Goal: Navigation & Orientation: Find specific page/section

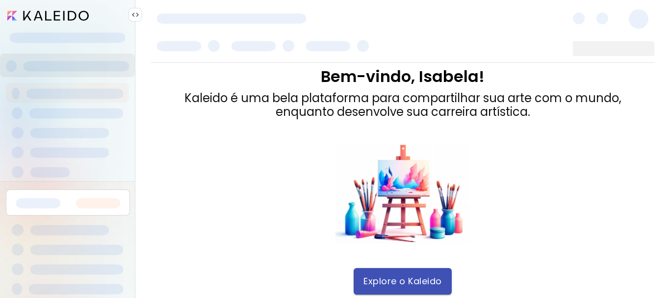
click at [388, 280] on span "Explore o Kaleido" at bounding box center [402, 281] width 78 height 11
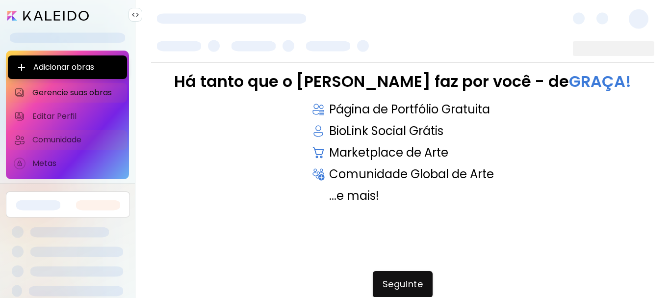
click at [43, 140] on span "Comunidade" at bounding box center [76, 140] width 89 height 10
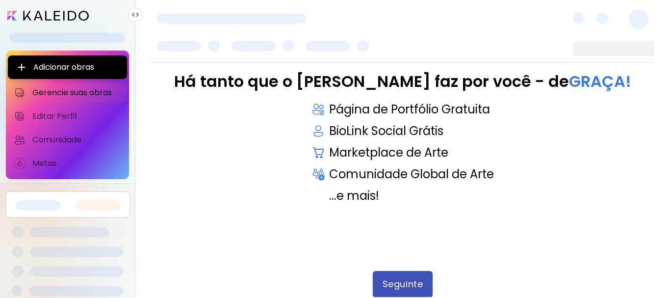
click at [406, 291] on button "Seguinte" at bounding box center [403, 284] width 60 height 26
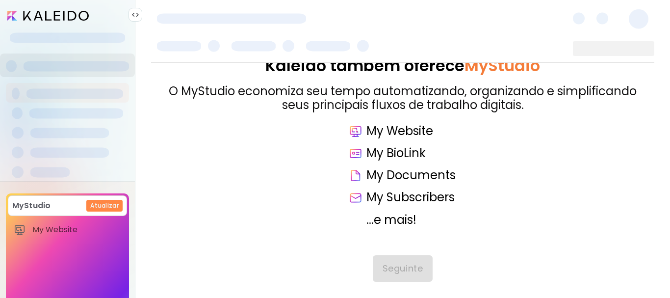
scroll to position [23, 0]
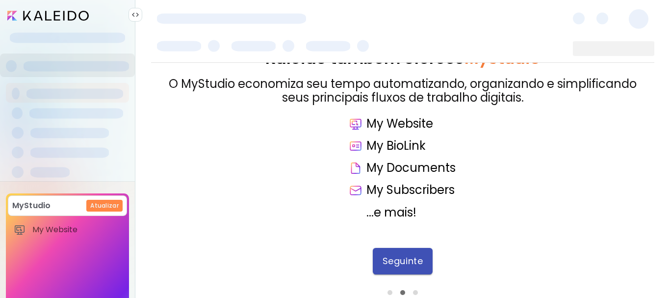
click at [397, 262] on span "Seguinte" at bounding box center [402, 260] width 40 height 11
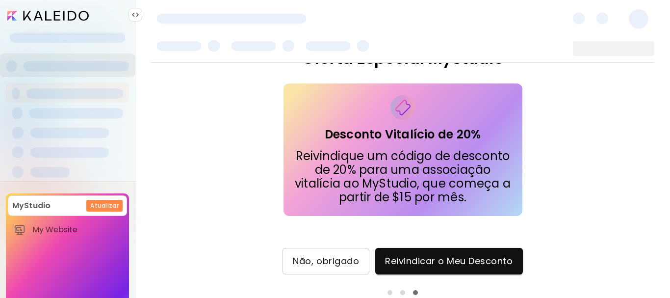
click at [335, 261] on span "Não, obrigado" at bounding box center [326, 260] width 66 height 11
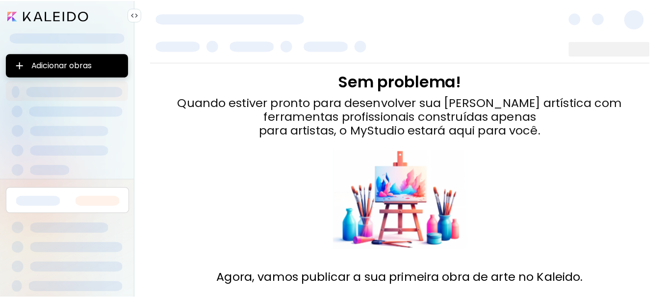
scroll to position [62, 0]
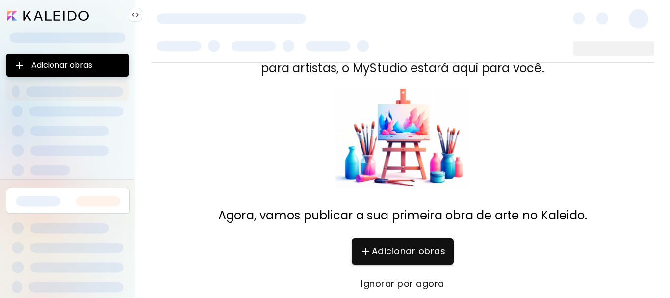
click at [403, 282] on span "Ignorar por agora" at bounding box center [402, 283] width 82 height 11
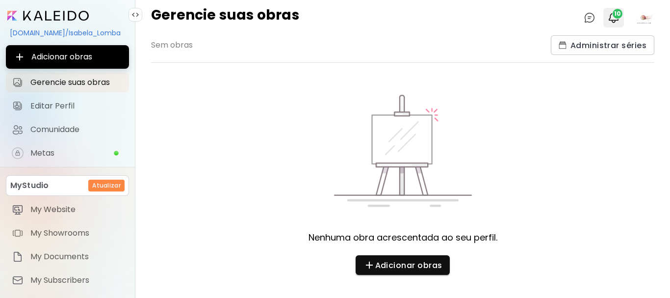
click at [615, 12] on span "10" at bounding box center [617, 14] width 10 height 10
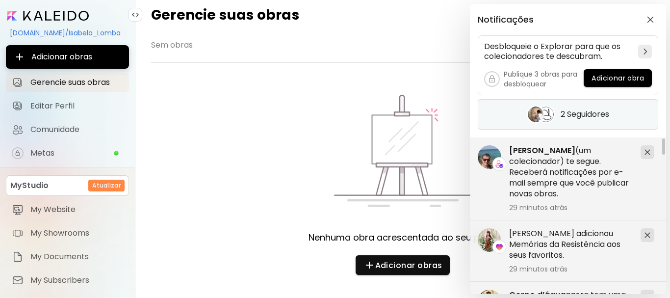
click at [586, 114] on h5 "2 Seguidores" at bounding box center [584, 114] width 49 height 10
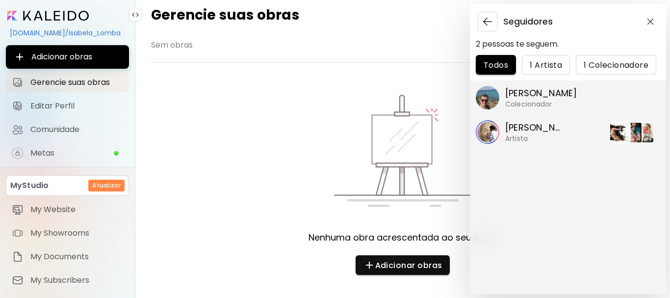
click at [543, 97] on p "[PERSON_NAME]" at bounding box center [541, 93] width 72 height 13
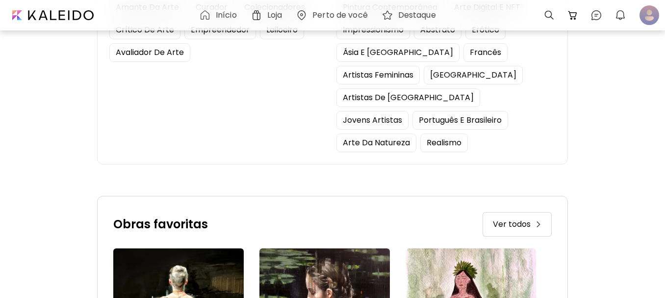
scroll to position [343, 0]
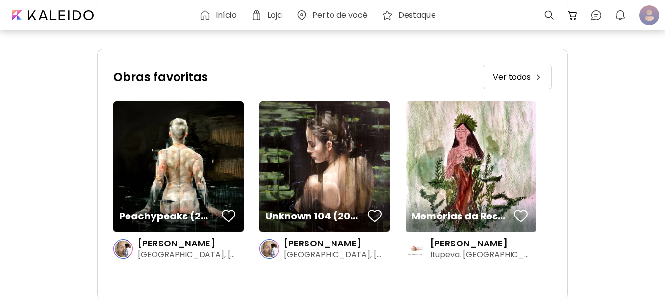
click at [541, 71] on div "Ver todos" at bounding box center [517, 77] width 49 height 12
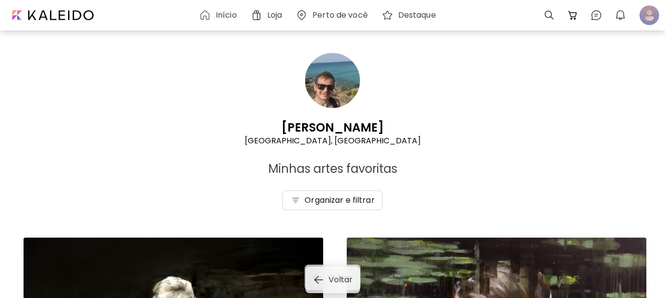
click at [274, 13] on h6 "Loja" at bounding box center [274, 15] width 15 height 8
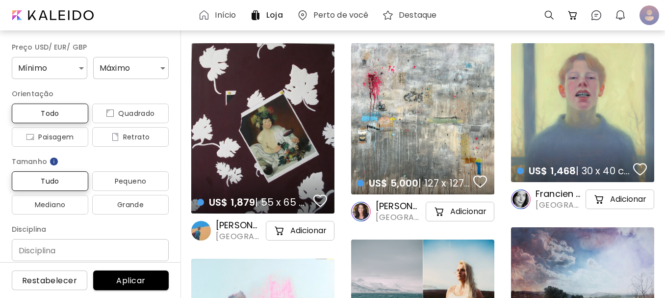
click at [224, 12] on h6 "Início" at bounding box center [225, 15] width 21 height 8
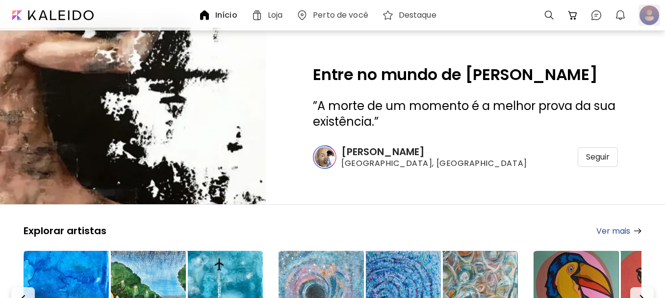
click at [648, 12] on div at bounding box center [649, 15] width 22 height 22
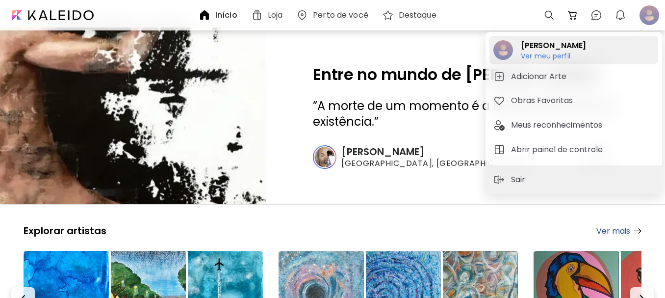
click at [559, 54] on h6 "Ver meu perfil" at bounding box center [553, 55] width 65 height 9
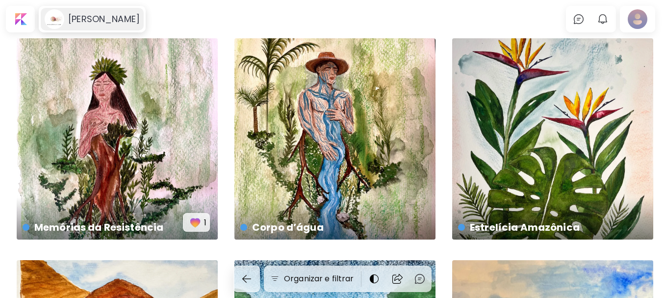
click at [99, 18] on h6 "[PERSON_NAME]" at bounding box center [104, 19] width 72 height 12
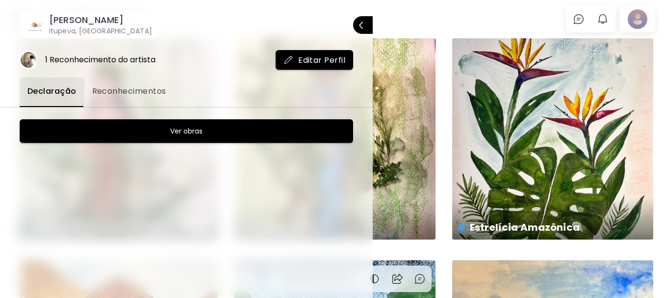
click at [91, 59] on div "1 Reconhecimento do artista" at bounding box center [100, 59] width 110 height 11
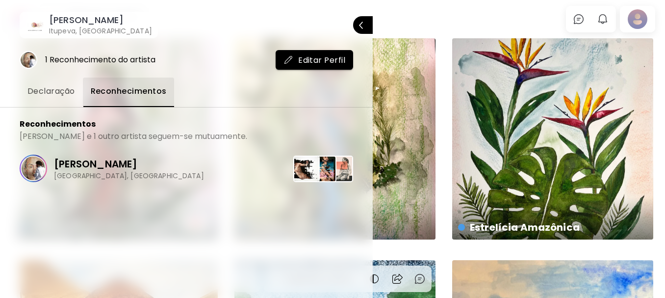
click at [68, 90] on span "Declaração" at bounding box center [51, 91] width 48 height 12
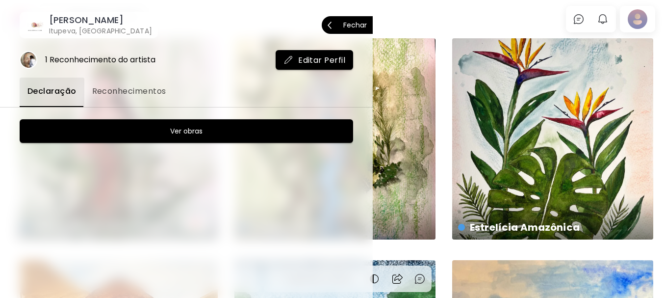
click at [362, 23] on p "Fechar" at bounding box center [355, 25] width 24 height 7
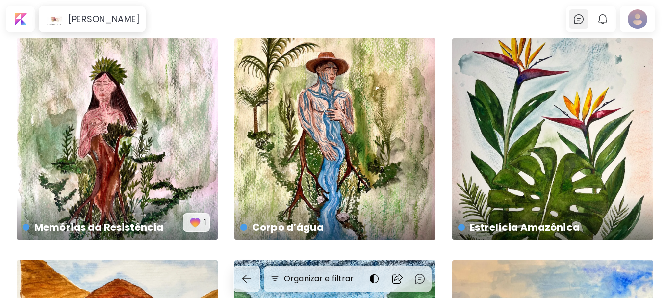
click at [582, 17] on img at bounding box center [579, 19] width 12 height 12
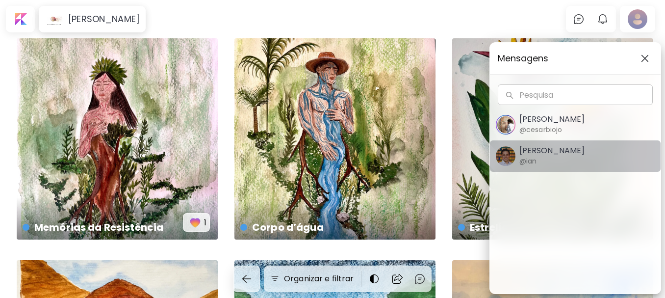
click at [597, 161] on span "[PERSON_NAME] @[PERSON_NAME]" at bounding box center [575, 156] width 159 height 21
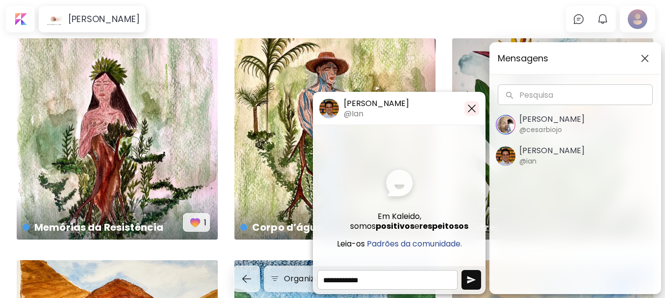
click at [468, 105] on img "button" at bounding box center [472, 108] width 12 height 12
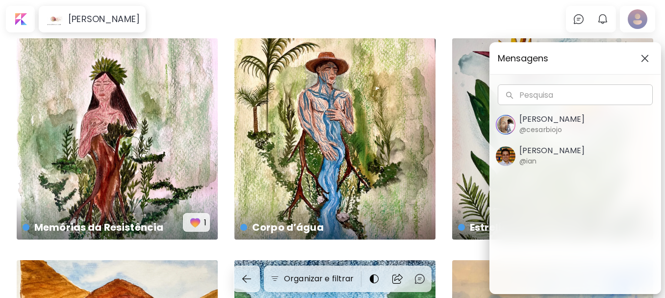
click at [641, 56] on img "button" at bounding box center [645, 58] width 8 height 8
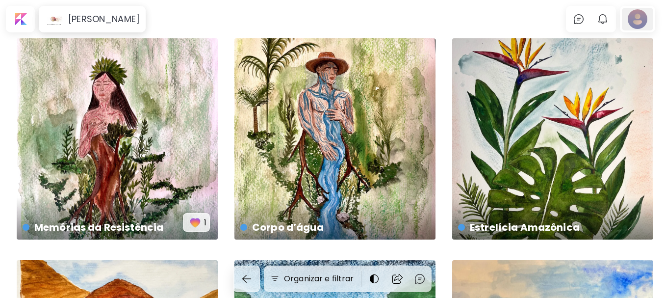
click at [636, 15] on div at bounding box center [637, 19] width 31 height 23
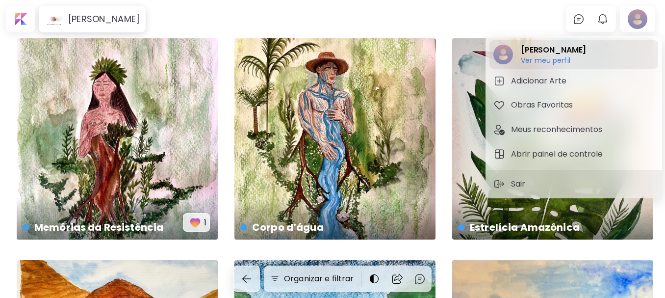
click at [544, 58] on h6 "Ver meu perfil" at bounding box center [553, 60] width 65 height 9
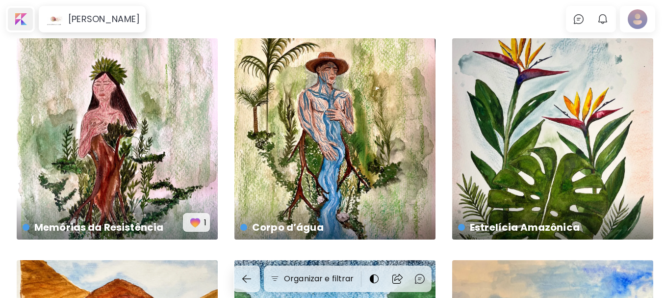
click at [25, 23] on div at bounding box center [20, 19] width 25 height 23
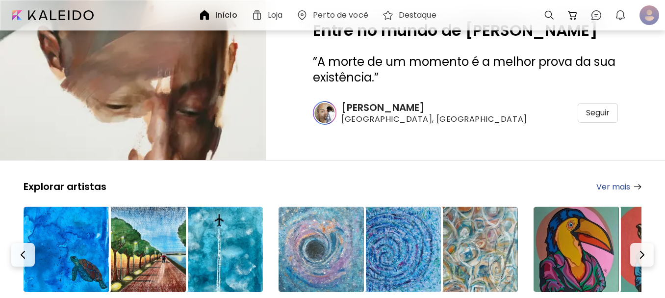
scroll to position [147, 0]
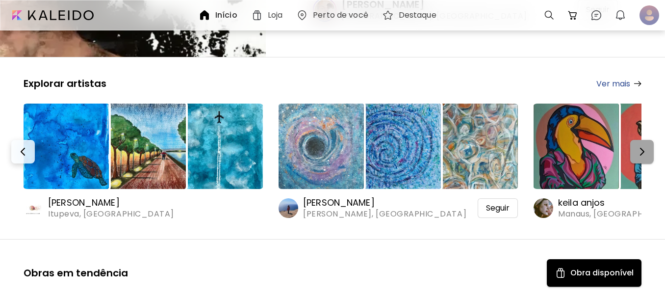
click at [647, 155] on img "button" at bounding box center [642, 152] width 12 height 12
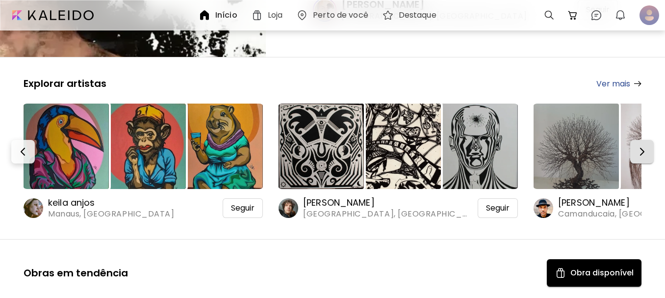
click at [647, 155] on img "button" at bounding box center [642, 152] width 12 height 12
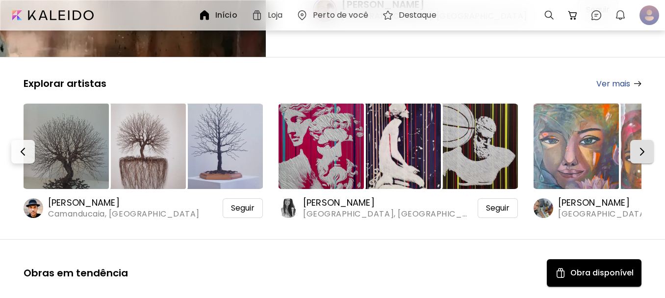
click at [647, 155] on img "button" at bounding box center [642, 152] width 12 height 12
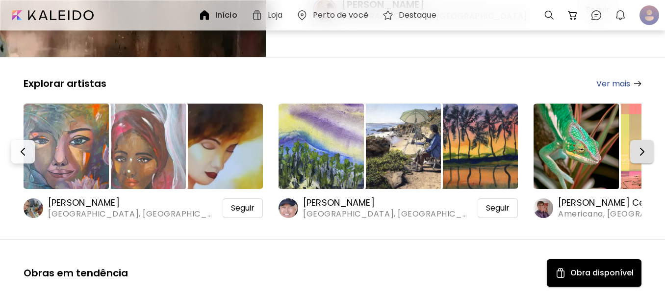
click at [647, 155] on img "button" at bounding box center [642, 152] width 12 height 12
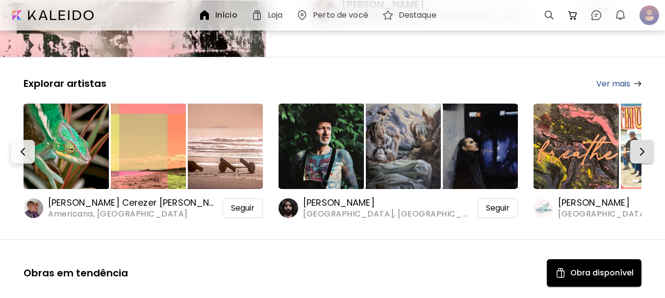
click at [647, 155] on img "button" at bounding box center [642, 152] width 12 height 12
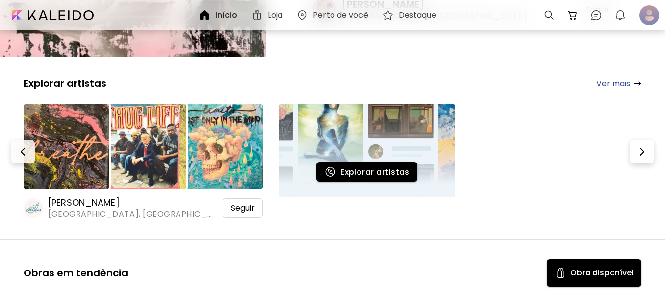
click at [630, 83] on link "Ver mais" at bounding box center [618, 83] width 45 height 12
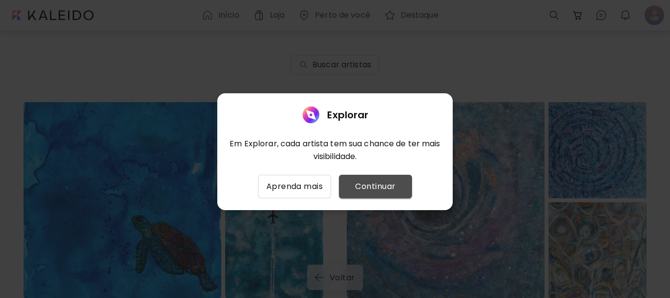
click at [365, 188] on span "Continuar" at bounding box center [375, 186] width 57 height 12
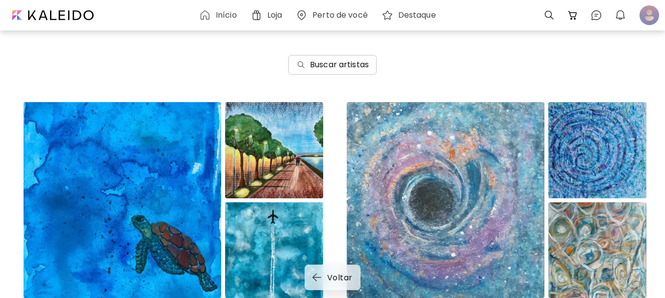
click at [369, 64] on h6 "Buscar artistas" at bounding box center [339, 65] width 59 height 12
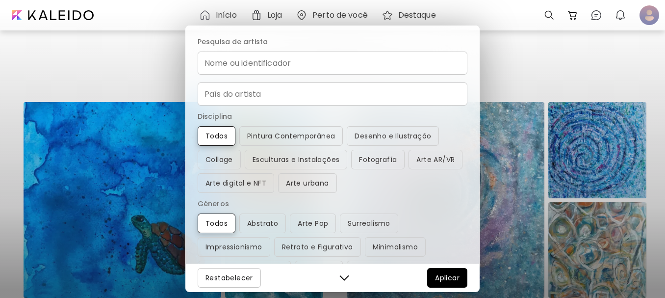
click at [370, 64] on input "Nome ou identificador" at bounding box center [333, 62] width 270 height 23
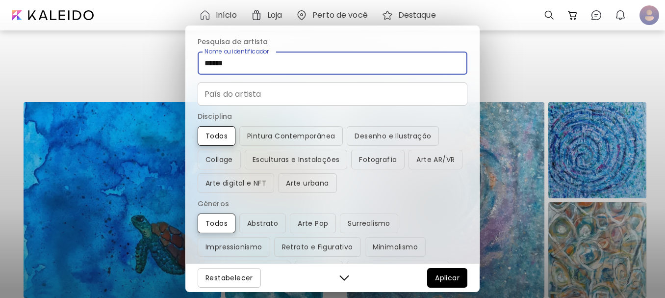
type input "******"
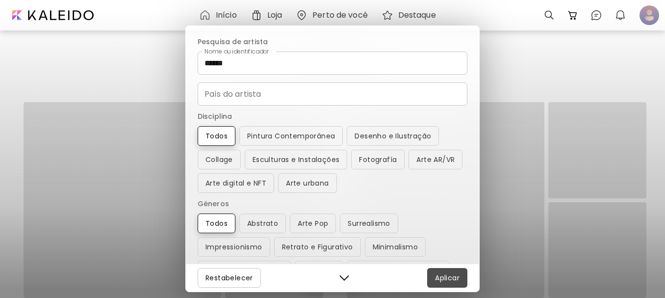
click at [442, 274] on span "Aplicar" at bounding box center [447, 278] width 25 height 12
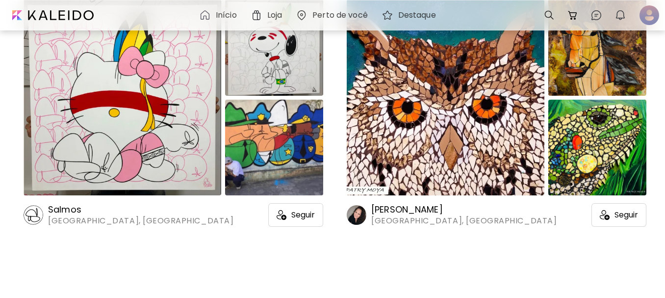
scroll to position [104, 0]
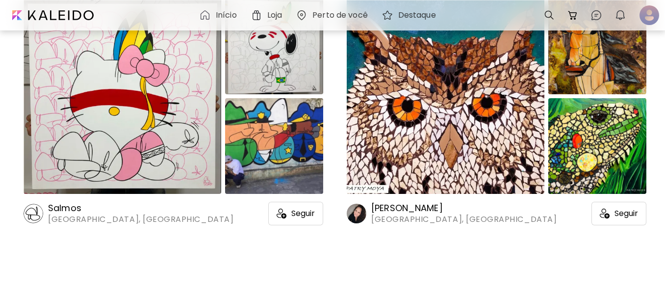
click at [72, 210] on h6 "Salmos" at bounding box center [140, 208] width 185 height 12
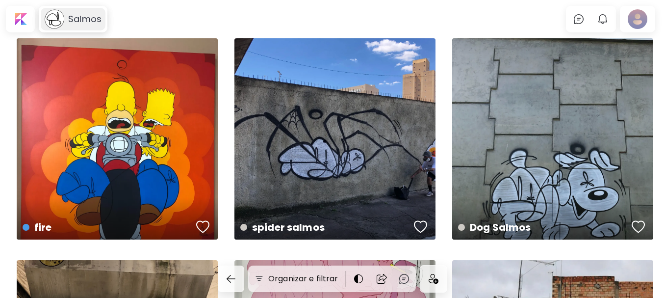
click at [65, 24] on div "Salmos" at bounding box center [82, 19] width 37 height 12
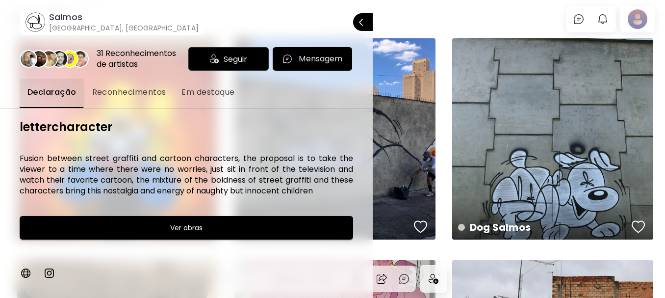
scroll to position [3, 0]
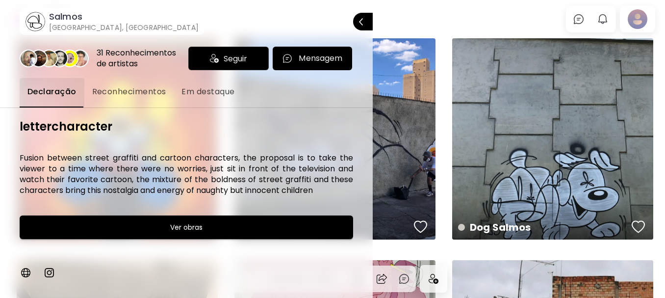
click at [141, 91] on span "Reconhecimentos" at bounding box center [129, 92] width 74 height 12
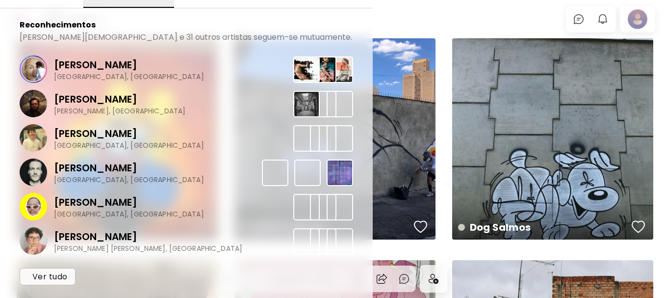
scroll to position [106, 0]
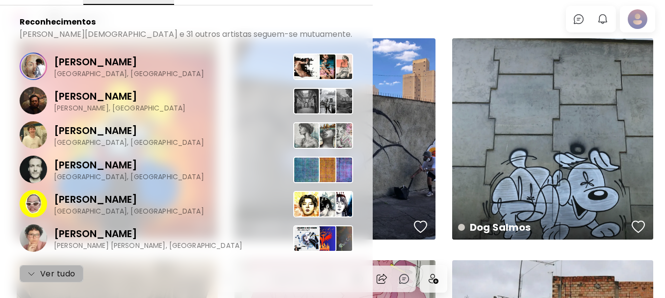
click at [68, 270] on span "Ver tudo" at bounding box center [51, 274] width 48 height 12
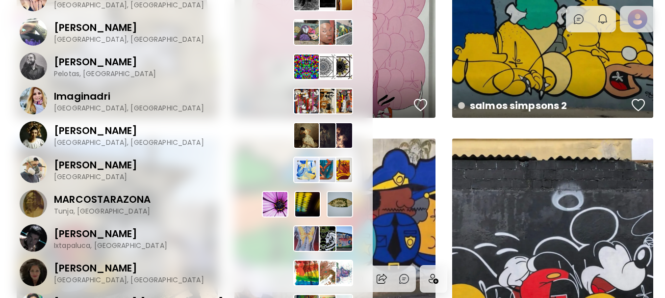
scroll to position [807, 0]
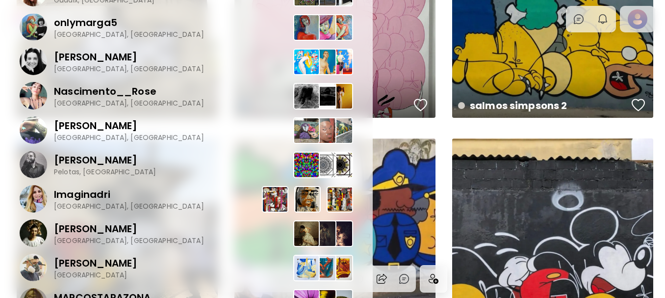
click at [100, 187] on p "Imaginadri" at bounding box center [129, 194] width 150 height 15
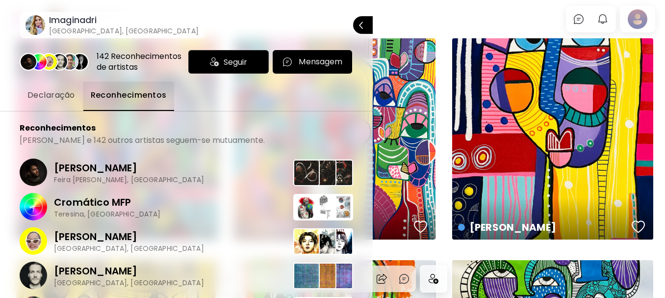
click at [215, 67] on div "Seguir" at bounding box center [228, 62] width 80 height 24
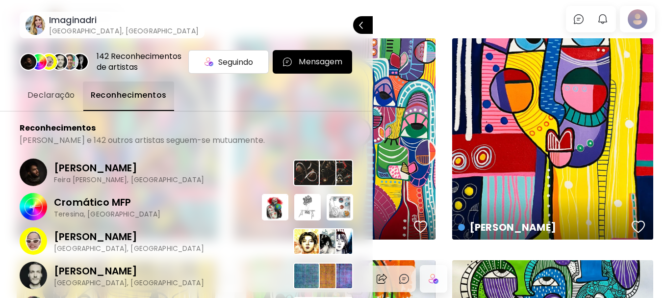
click at [108, 209] on p "Cromático MFP" at bounding box center [107, 202] width 107 height 15
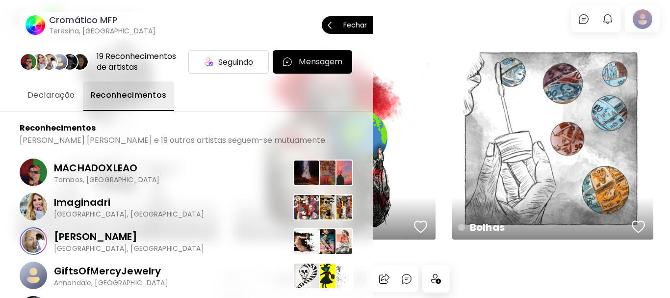
click at [355, 23] on p "Fechar" at bounding box center [355, 25] width 24 height 7
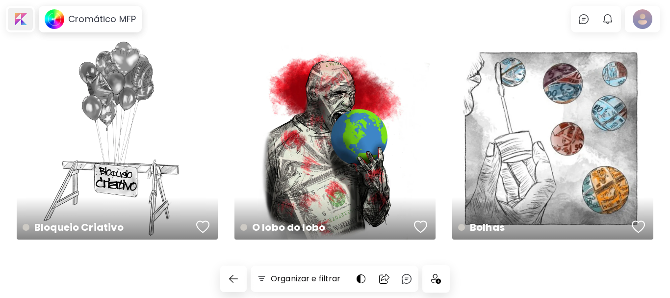
click at [20, 17] on div at bounding box center [20, 19] width 25 height 23
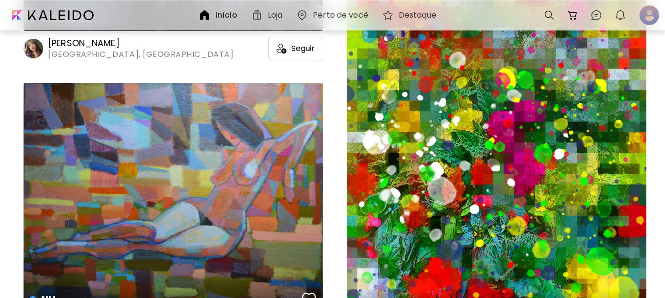
scroll to position [18874, 0]
